Goal: Find specific page/section: Find specific page/section

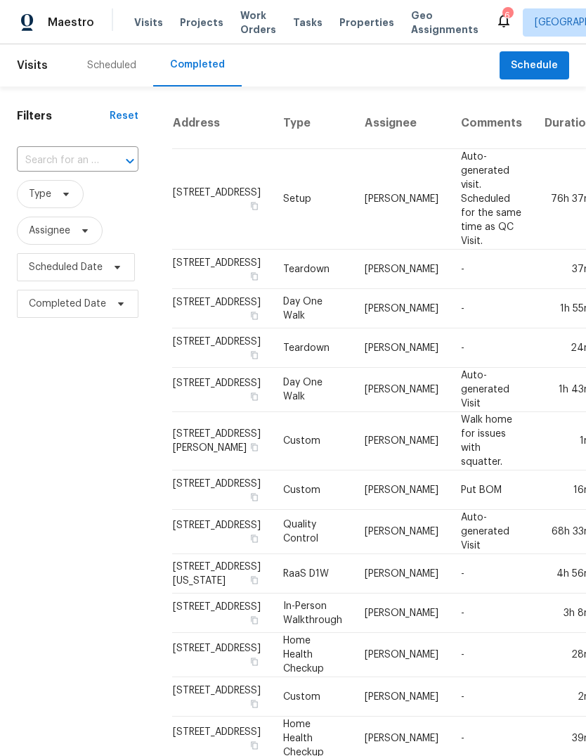
click at [117, 65] on div "Scheduled" at bounding box center [111, 65] width 49 height 14
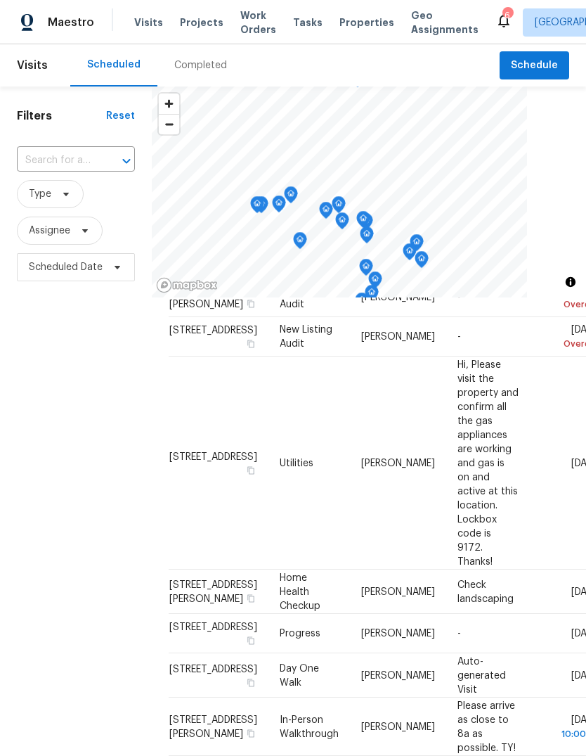
scroll to position [65, 0]
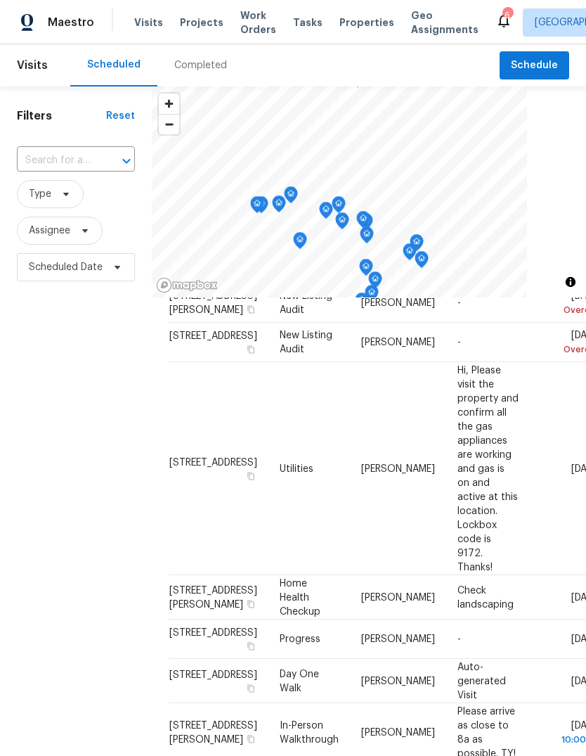
click at [356, 27] on span "Properties" at bounding box center [367, 22] width 55 height 14
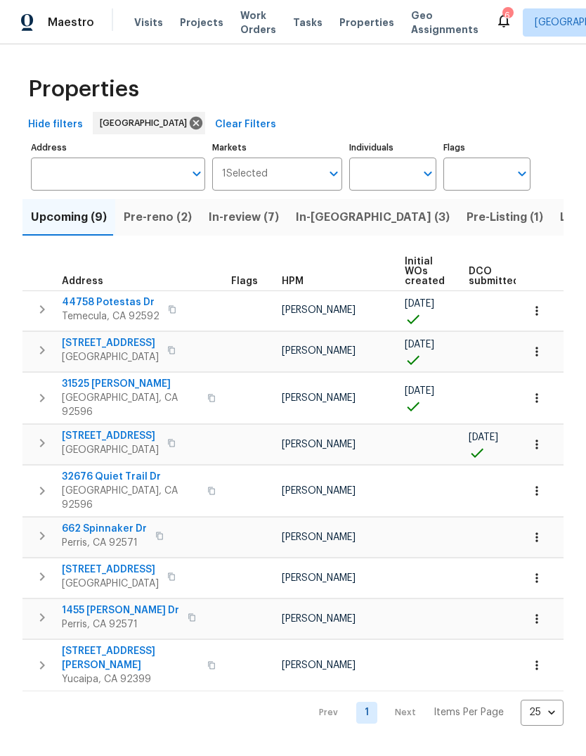
click at [467, 219] on span "Pre-Listing (1)" at bounding box center [505, 217] width 77 height 20
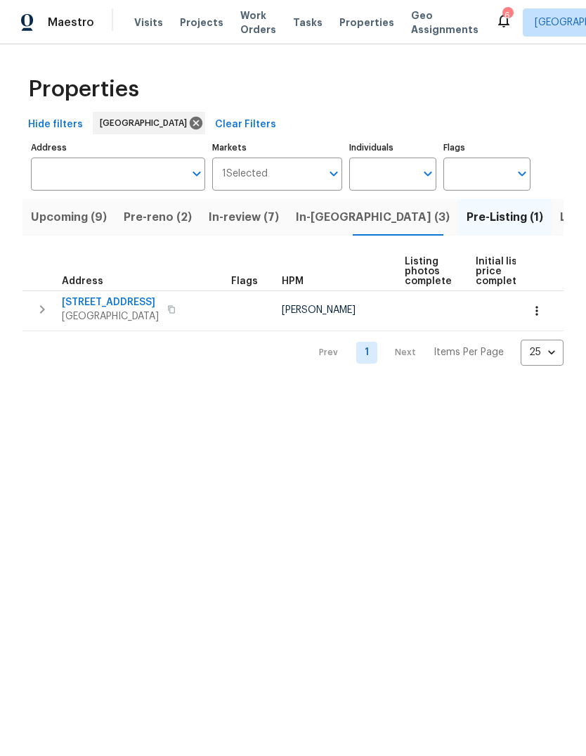
click at [168, 220] on span "Pre-reno (2)" at bounding box center [158, 217] width 68 height 20
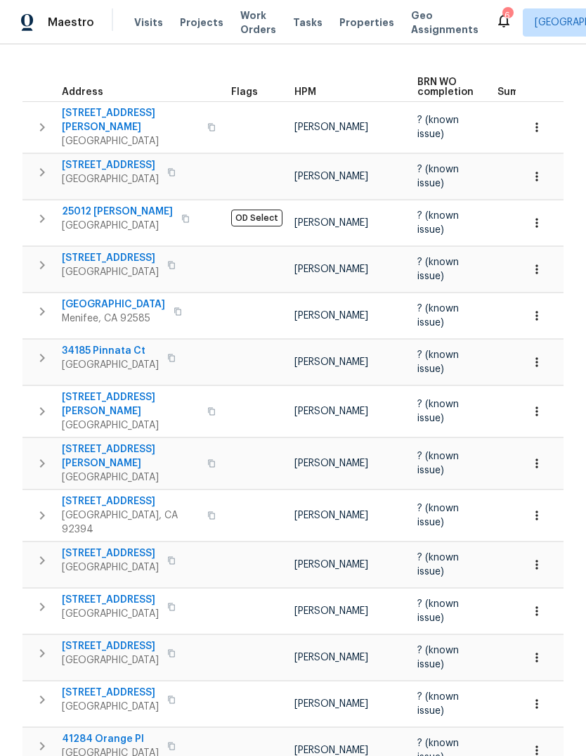
scroll to position [53, 0]
